Goal: Find specific page/section: Find specific page/section

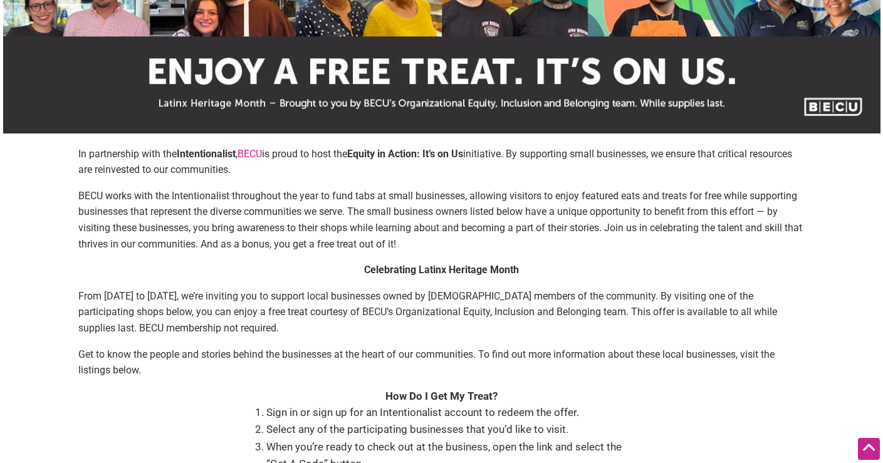
scroll to position [98, 0]
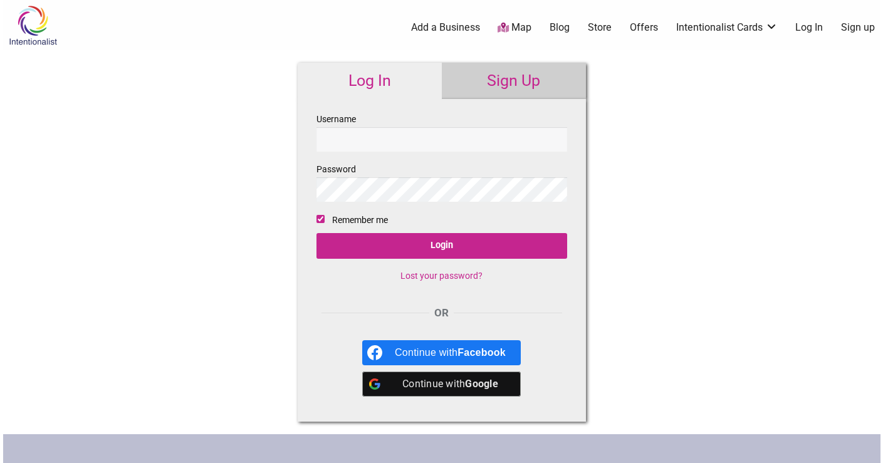
click at [351, 141] on input "Username" at bounding box center [441, 139] width 251 height 24
type input "[EMAIL_ADDRESS][DOMAIN_NAME]"
click at [316, 233] on input "Login" at bounding box center [441, 246] width 251 height 26
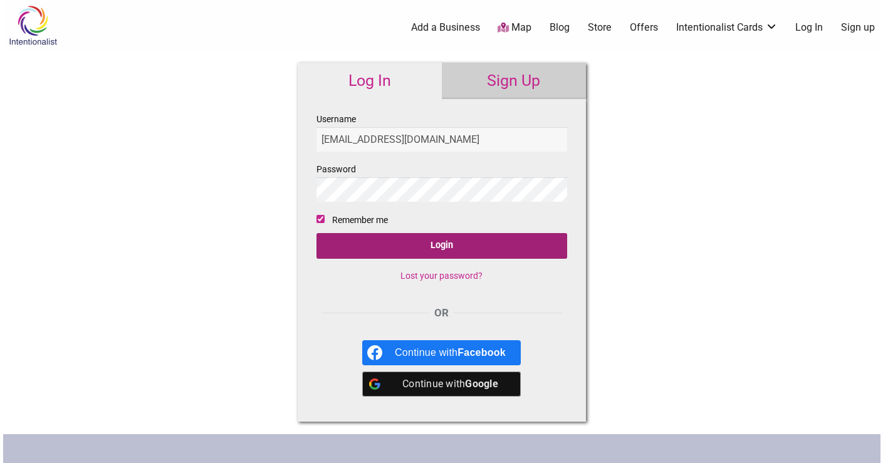
click at [450, 245] on input "Login" at bounding box center [441, 246] width 251 height 26
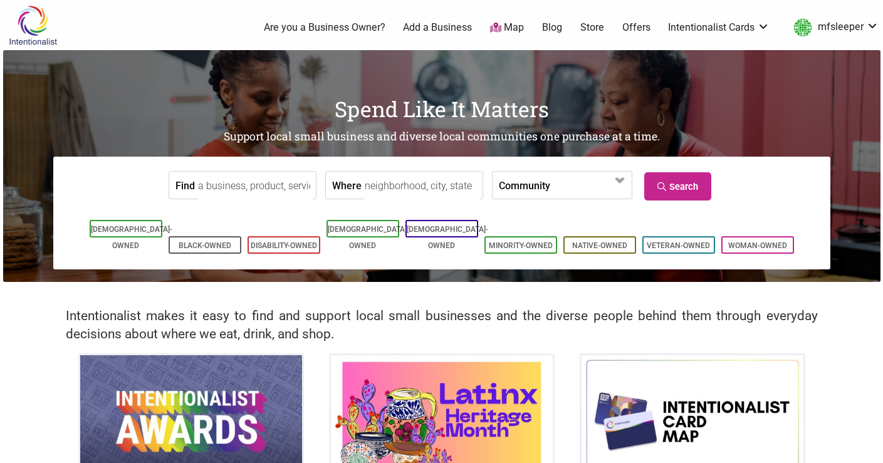
click at [247, 179] on input "Find" at bounding box center [255, 186] width 115 height 28
paste input "Salvadorean Bakery & Restaurant"
type input "Salvadorean Bakery & Restaurant"
click at [685, 184] on link "Search" at bounding box center [677, 186] width 67 height 28
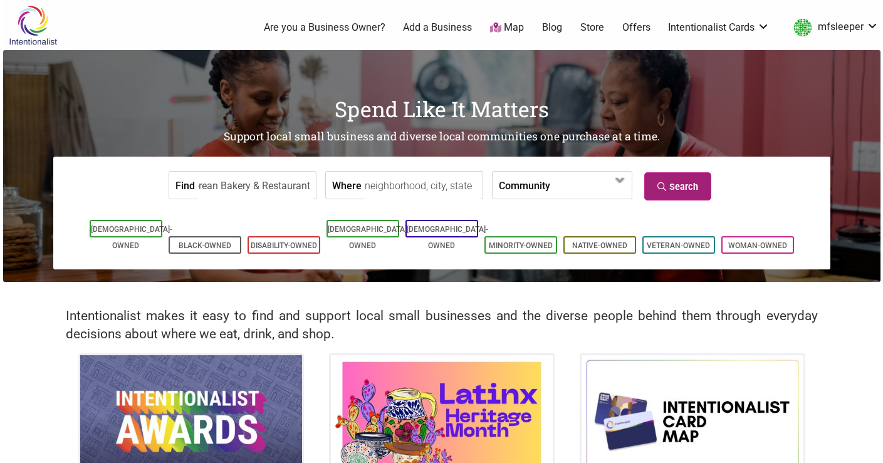
scroll to position [0, 0]
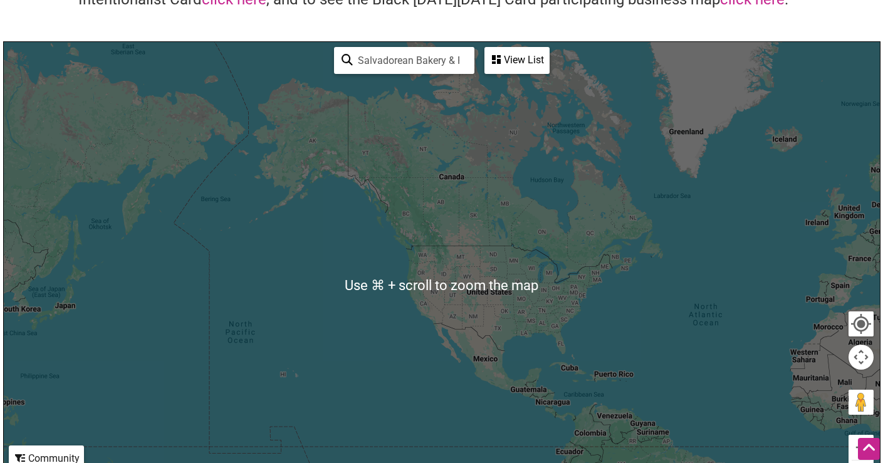
scroll to position [122, 0]
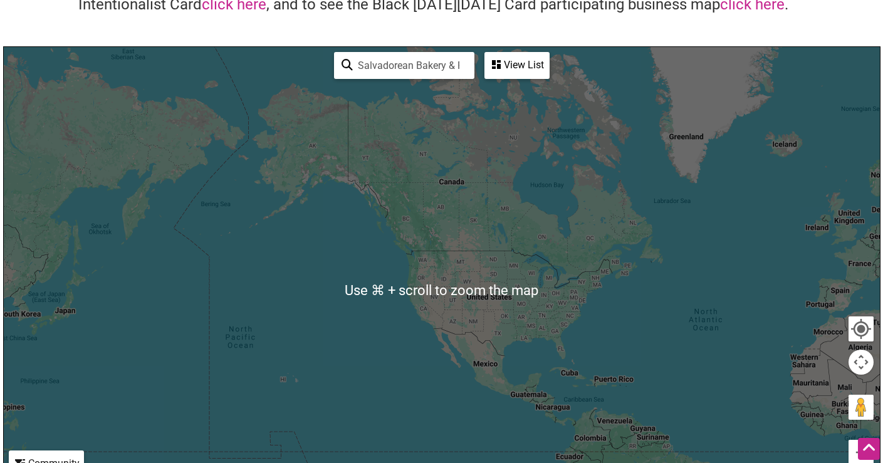
click at [410, 63] on input "Salvadorean Bakery & Restaurant" at bounding box center [410, 65] width 114 height 24
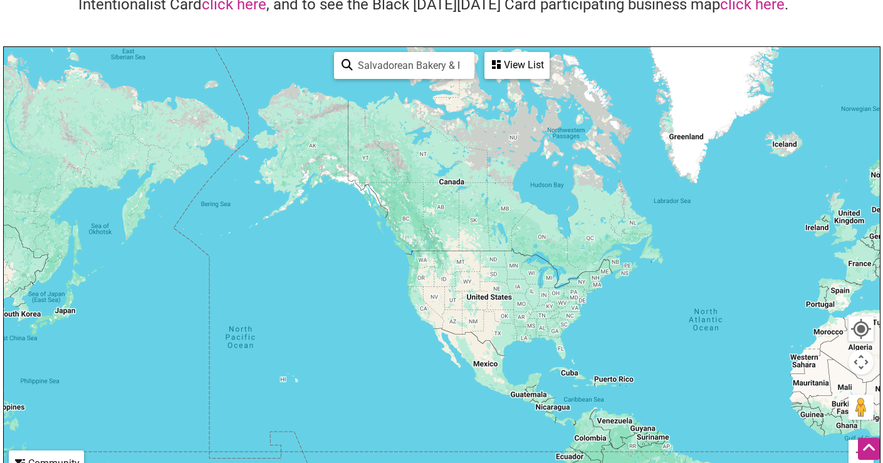
click at [499, 68] on icon at bounding box center [496, 65] width 9 height 10
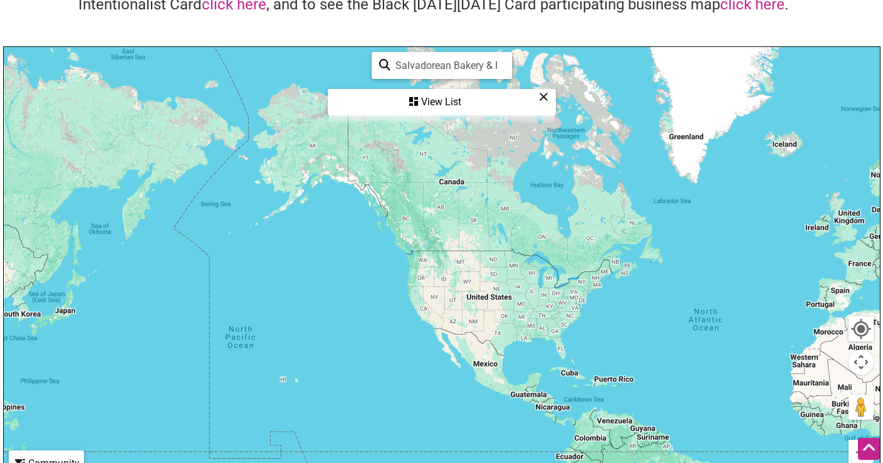
click at [465, 107] on div "View List" at bounding box center [442, 102] width 226 height 24
